Goal: Task Accomplishment & Management: Manage account settings

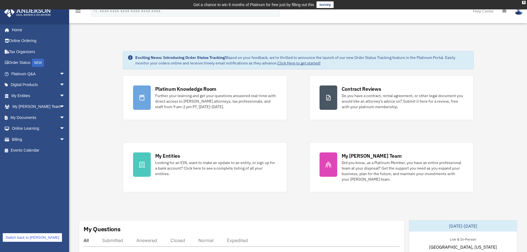
click at [515, 12] on img at bounding box center [518, 11] width 8 height 8
click at [420, 51] on link "Logout" at bounding box center [435, 48] width 55 height 11
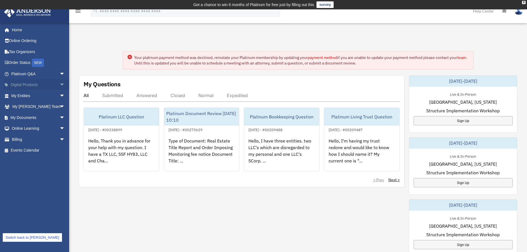
click at [59, 85] on span "arrow_drop_down" at bounding box center [64, 84] width 11 height 11
click at [59, 85] on span "arrow_drop_up" at bounding box center [64, 84] width 11 height 11
click at [59, 106] on span "arrow_drop_down" at bounding box center [64, 106] width 11 height 11
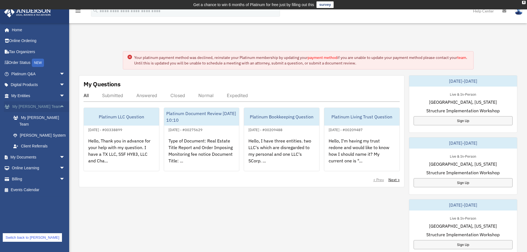
click at [59, 107] on span "arrow_drop_up" at bounding box center [64, 106] width 11 height 11
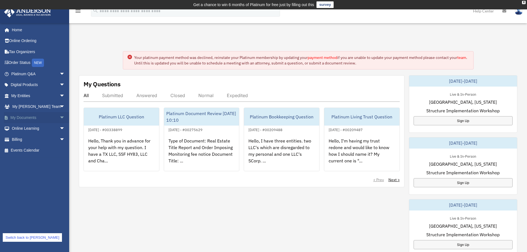
click at [59, 117] on span "arrow_drop_down" at bounding box center [64, 117] width 11 height 11
click at [59, 118] on span "arrow_drop_up" at bounding box center [64, 117] width 11 height 11
click at [59, 96] on span "arrow_drop_down" at bounding box center [64, 95] width 11 height 11
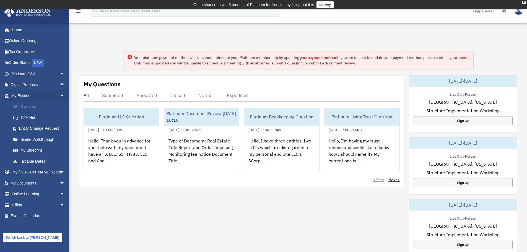
click at [26, 108] on link "Overview" at bounding box center [41, 106] width 66 height 11
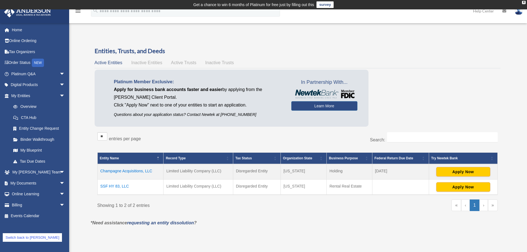
click at [138, 172] on td "Champagne Acquisitions, LLC" at bounding box center [130, 171] width 66 height 15
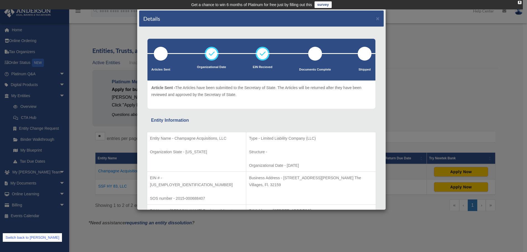
click at [267, 221] on div "Details × Articles Sent Organizational Date" at bounding box center [263, 126] width 527 height 252
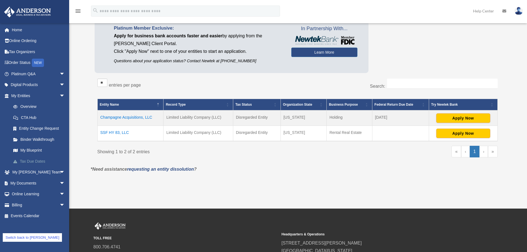
scroll to position [55, 0]
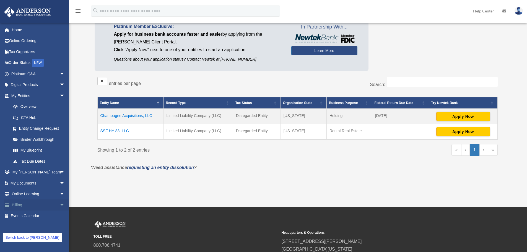
click at [59, 202] on span "arrow_drop_down" at bounding box center [64, 204] width 11 height 11
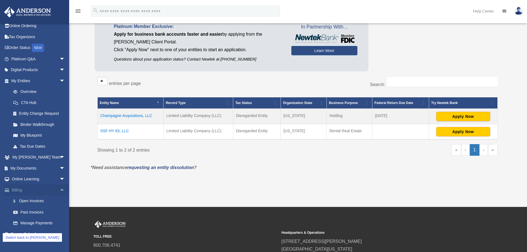
scroll to position [22, 0]
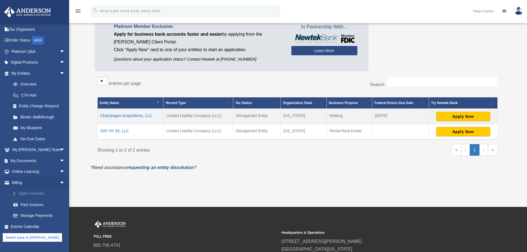
click at [33, 193] on link "$ Open Invoices" at bounding box center [41, 193] width 66 height 11
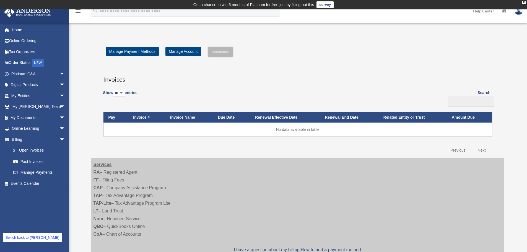
click at [16, 238] on link "Switch back to [PERSON_NAME]" at bounding box center [32, 237] width 59 height 9
